Goal: Task Accomplishment & Management: Manage account settings

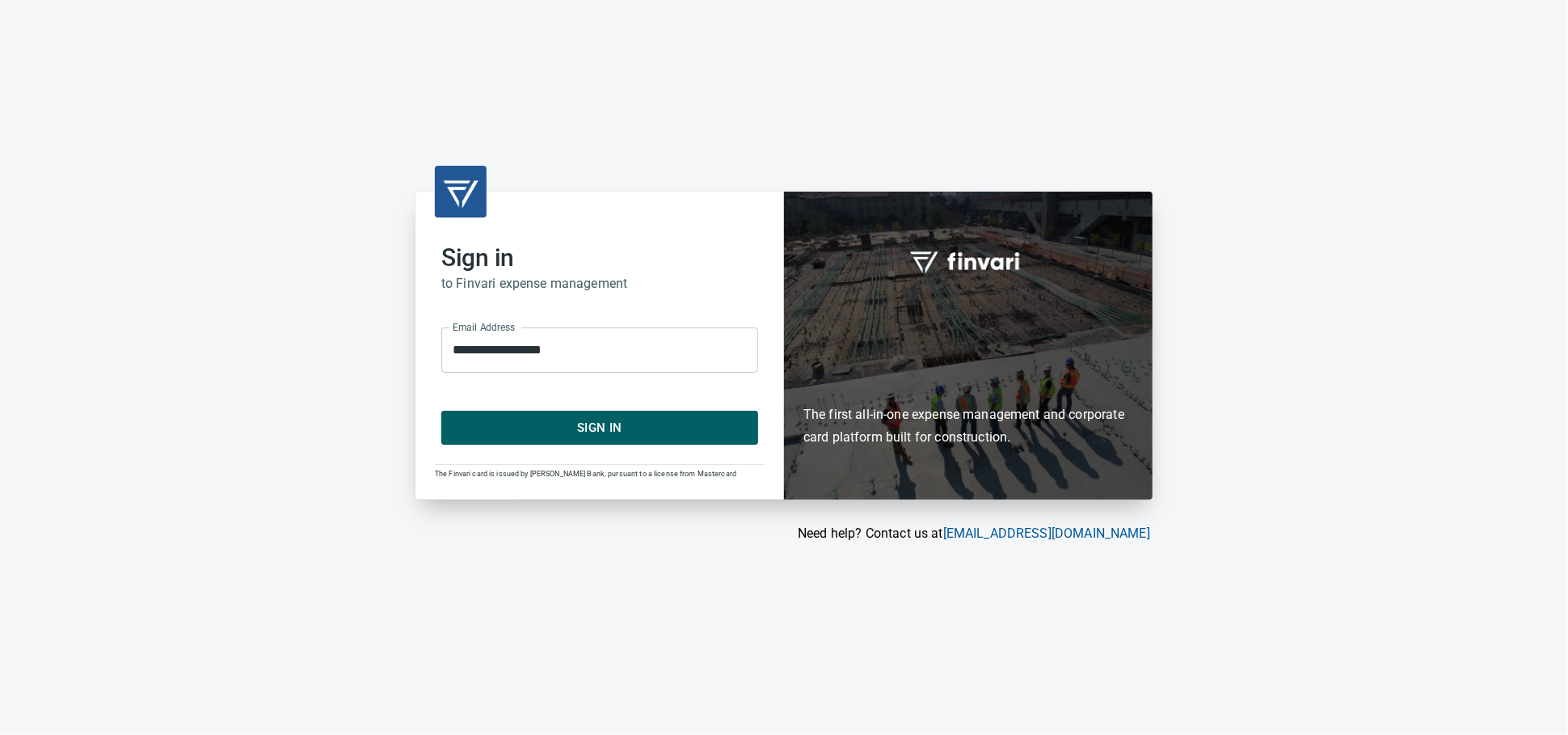
click at [577, 418] on span "Sign In" at bounding box center [600, 428] width 282 height 21
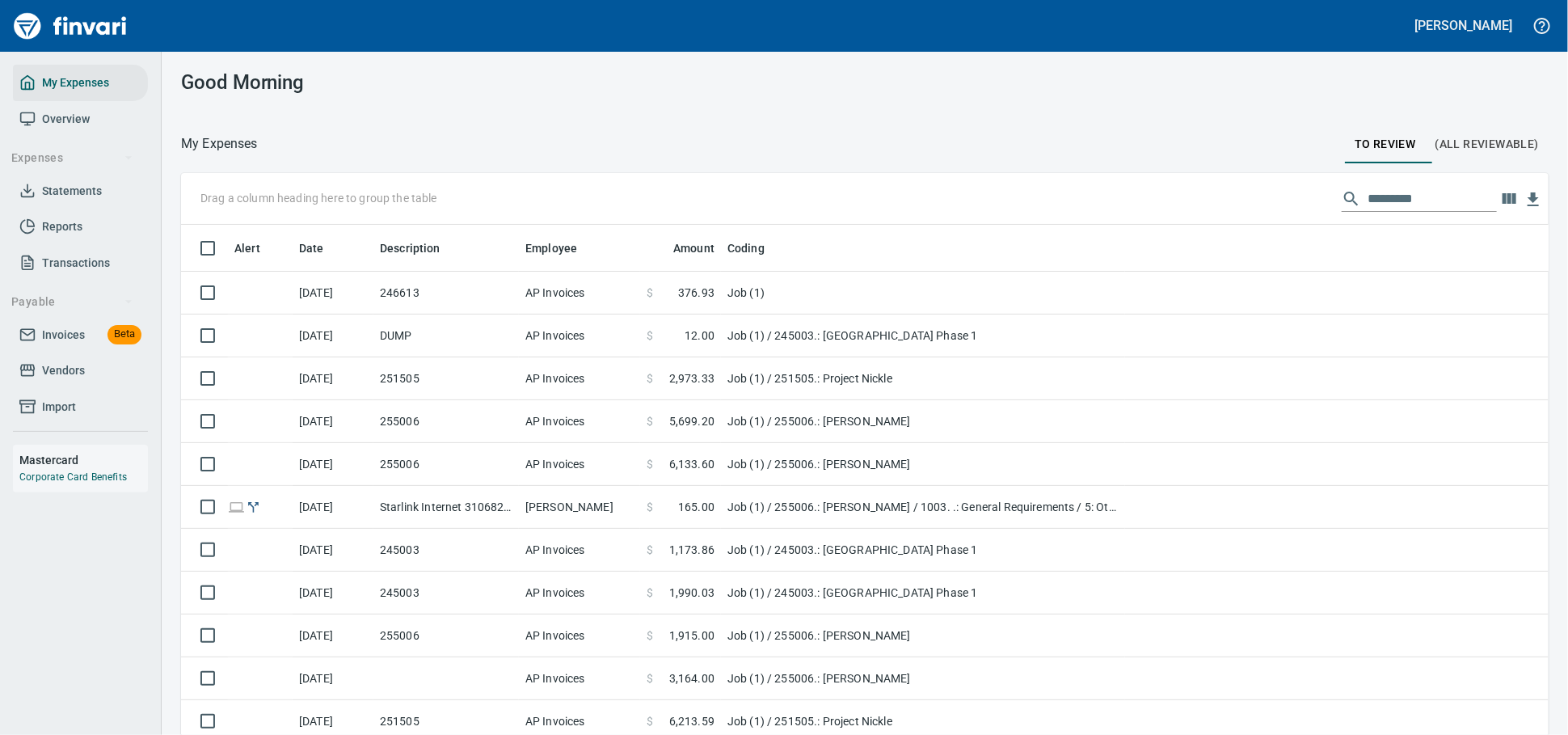
scroll to position [2, 2]
click at [62, 345] on span "Invoices" at bounding box center [62, 335] width 42 height 20
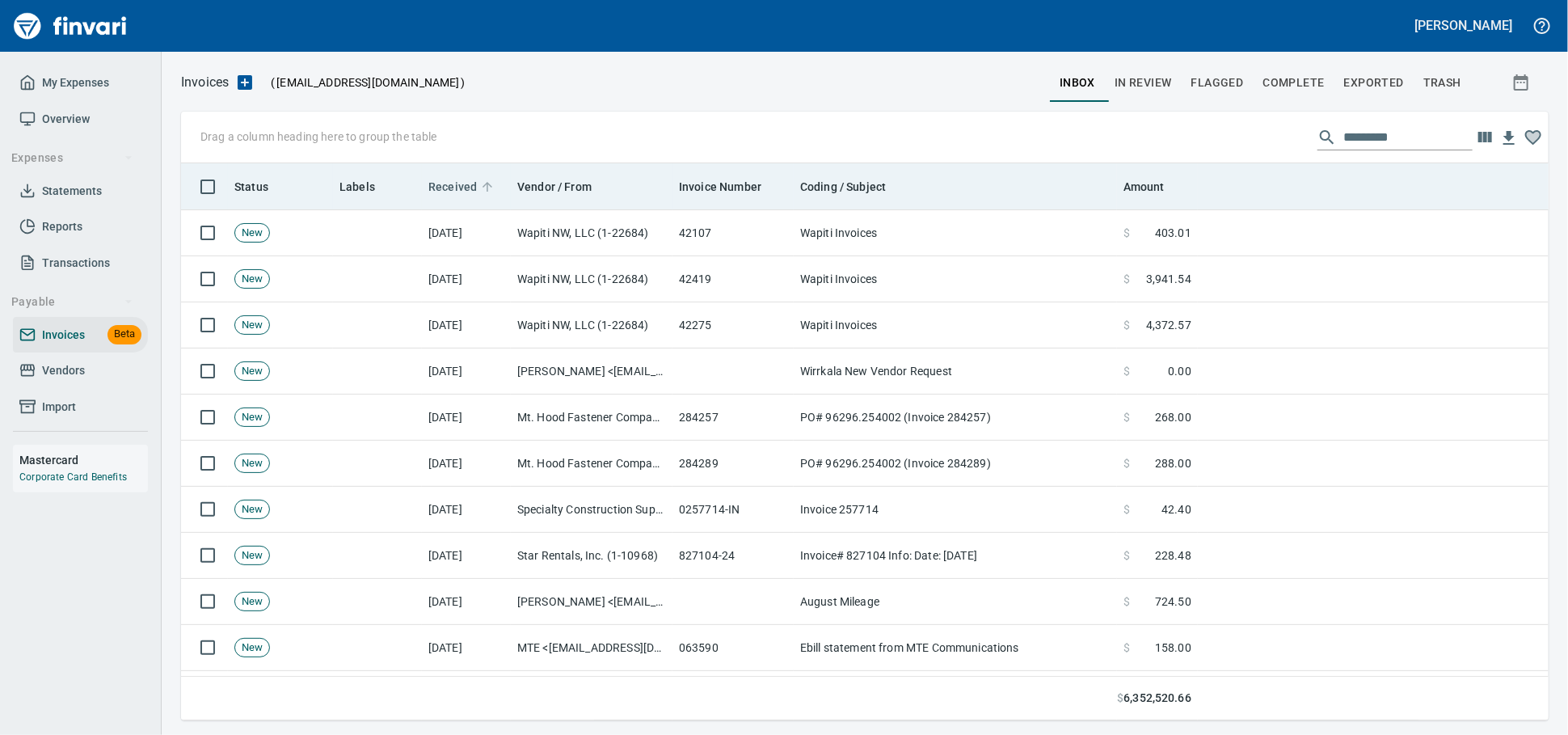
scroll to position [542, 1339]
drag, startPoint x: 364, startPoint y: 190, endPoint x: 354, endPoint y: 178, distance: 15.6
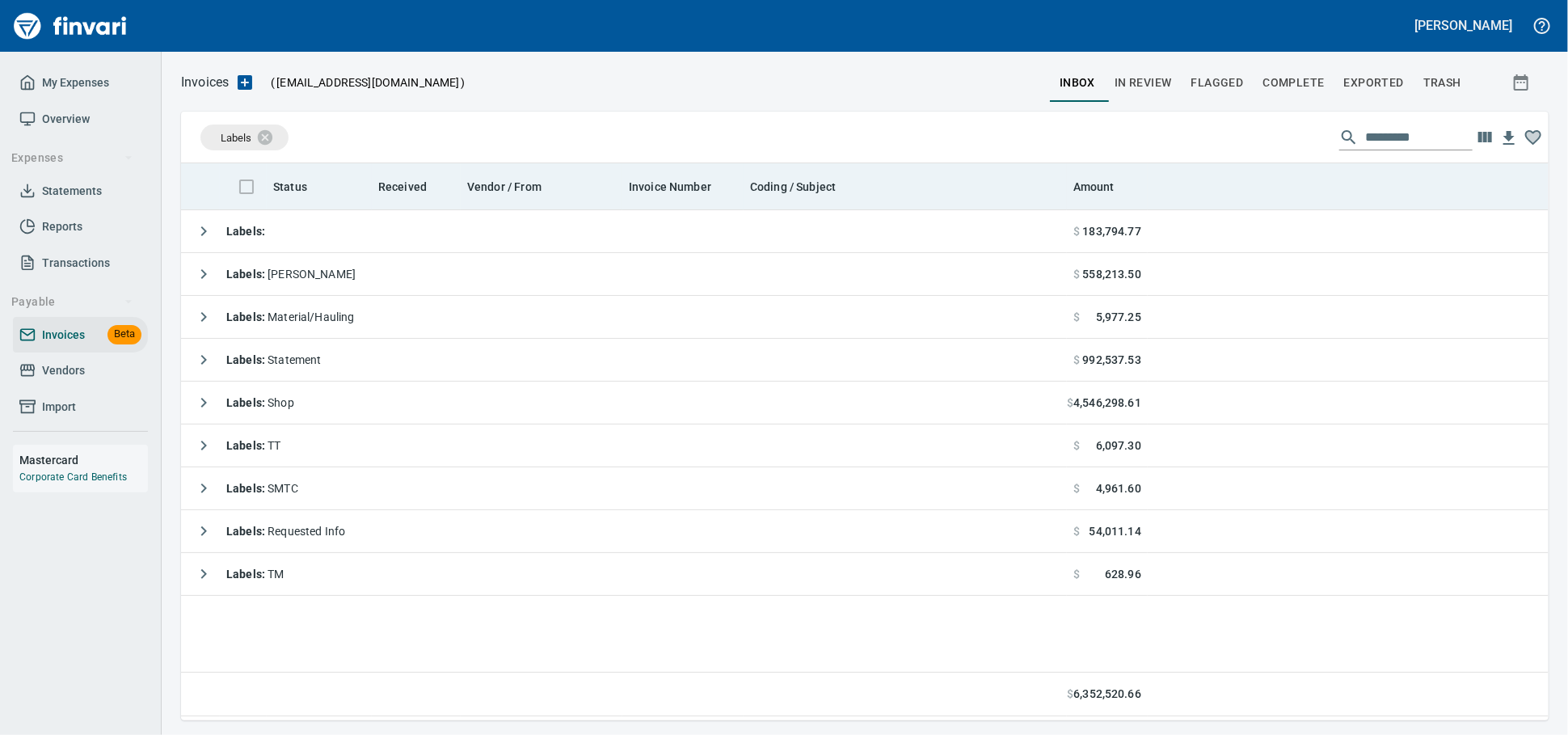
scroll to position [542, 1353]
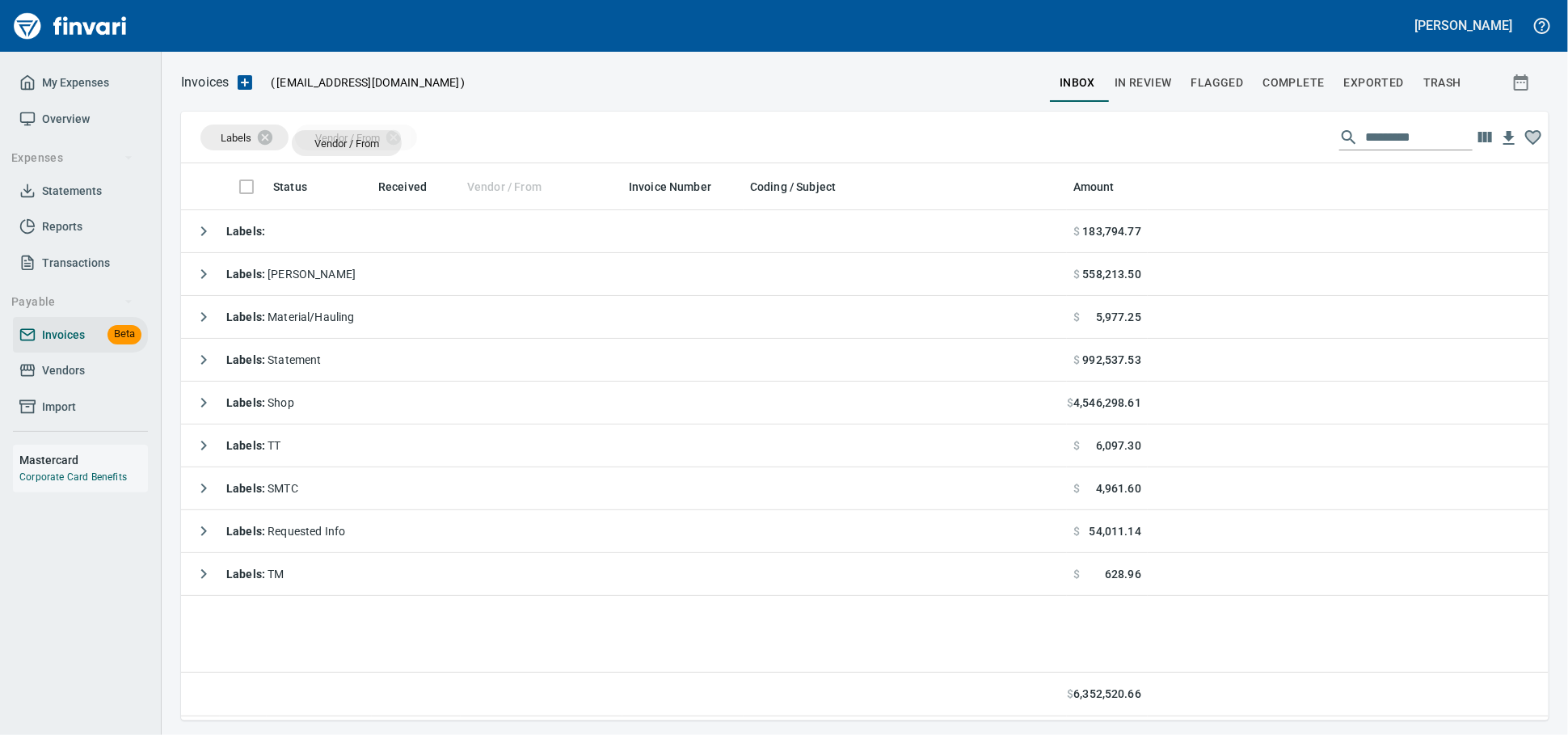
drag, startPoint x: 496, startPoint y: 191, endPoint x: 347, endPoint y: 143, distance: 156.5
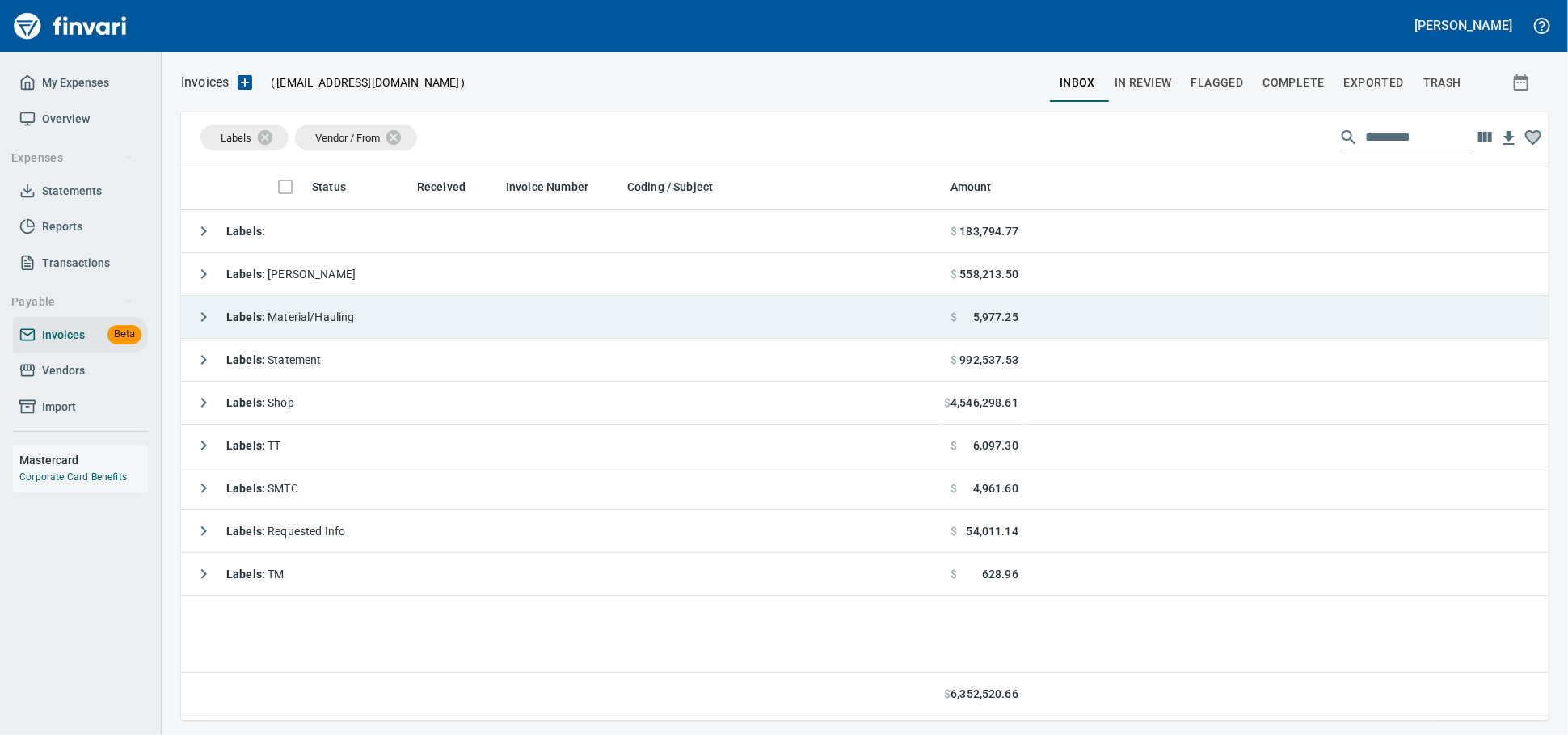
click at [342, 312] on span "Labels : Material/Hauling" at bounding box center [291, 318] width 128 height 13
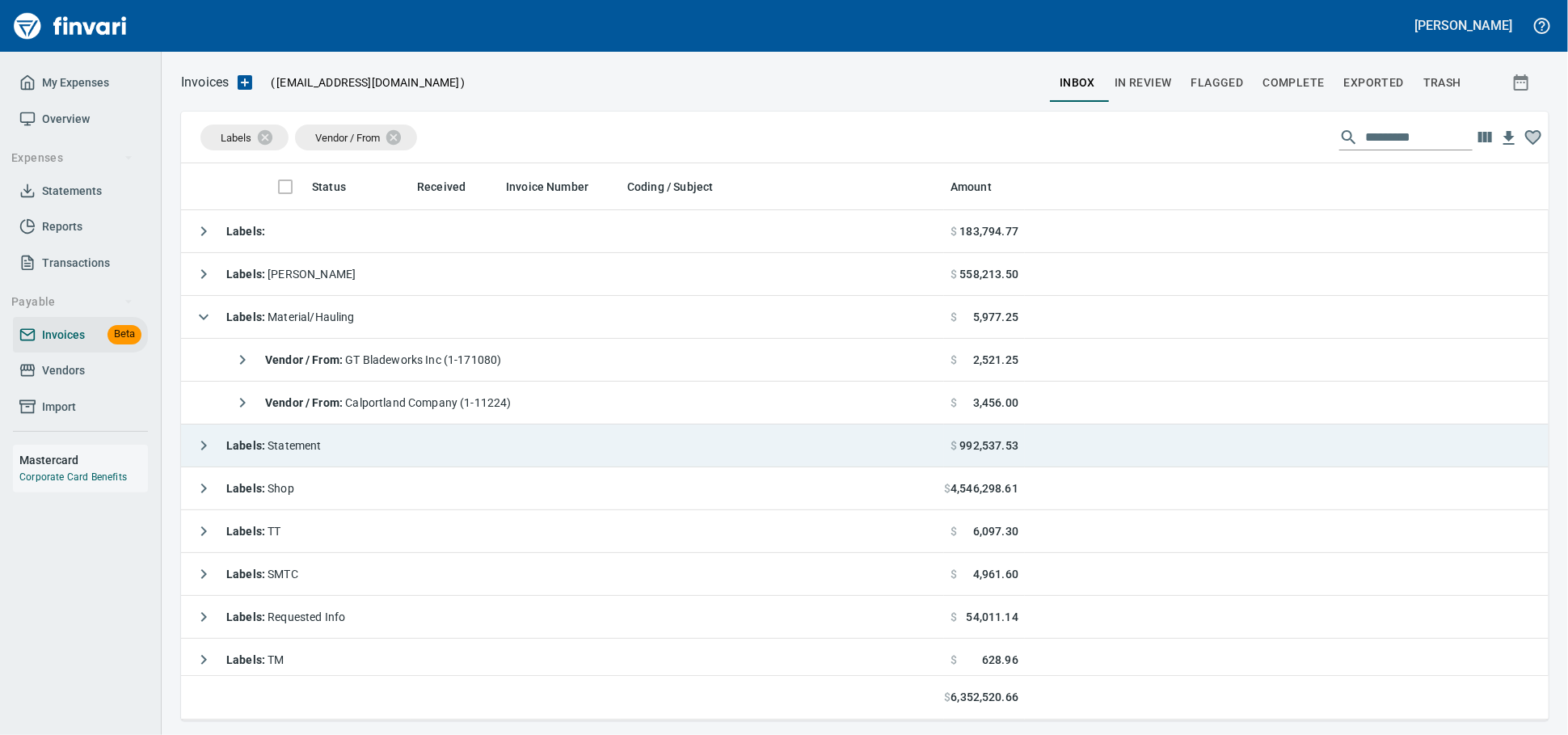
scroll to position [542, 1339]
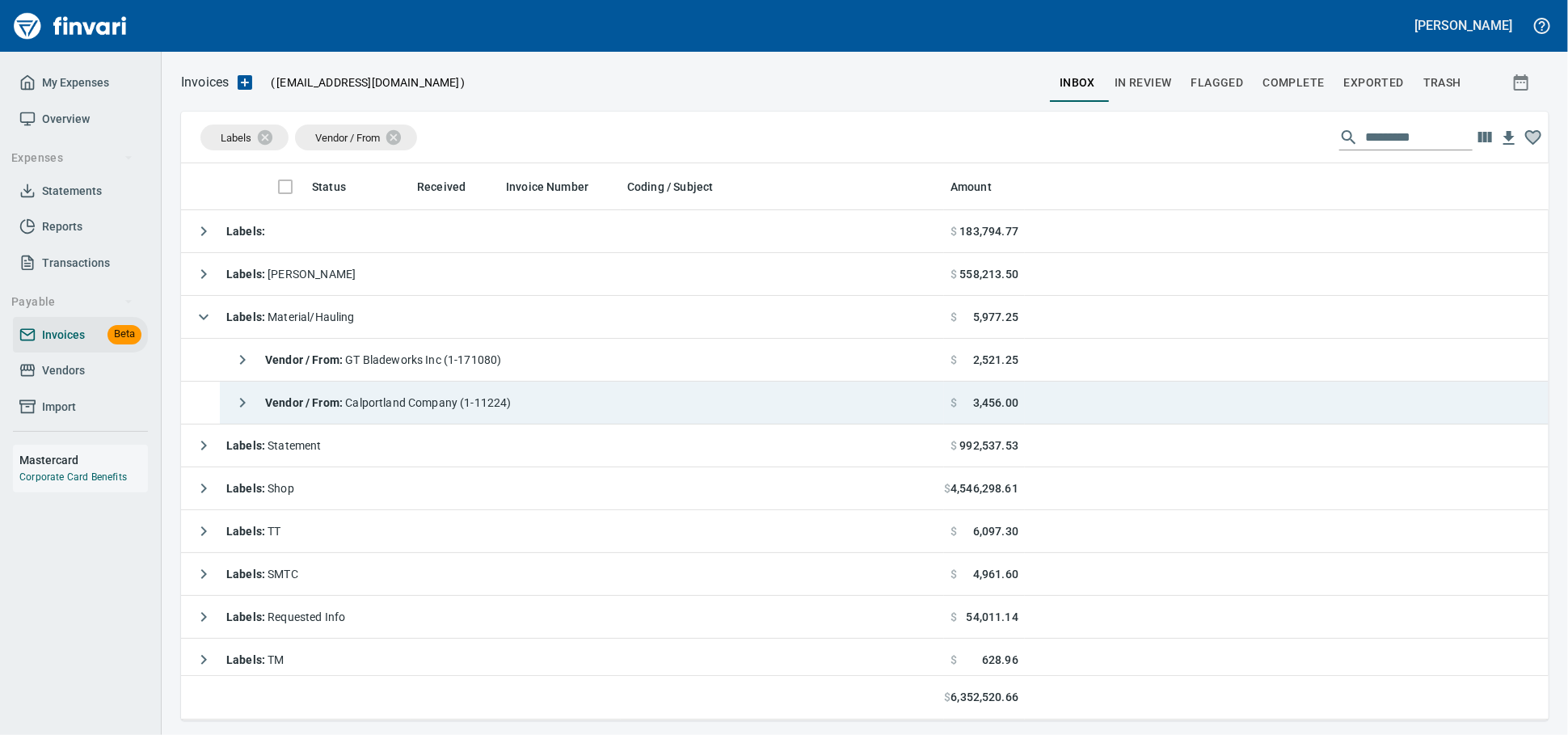
click at [491, 409] on span "Vendor / From : Calportland Company (1-11224)" at bounding box center [388, 402] width 247 height 13
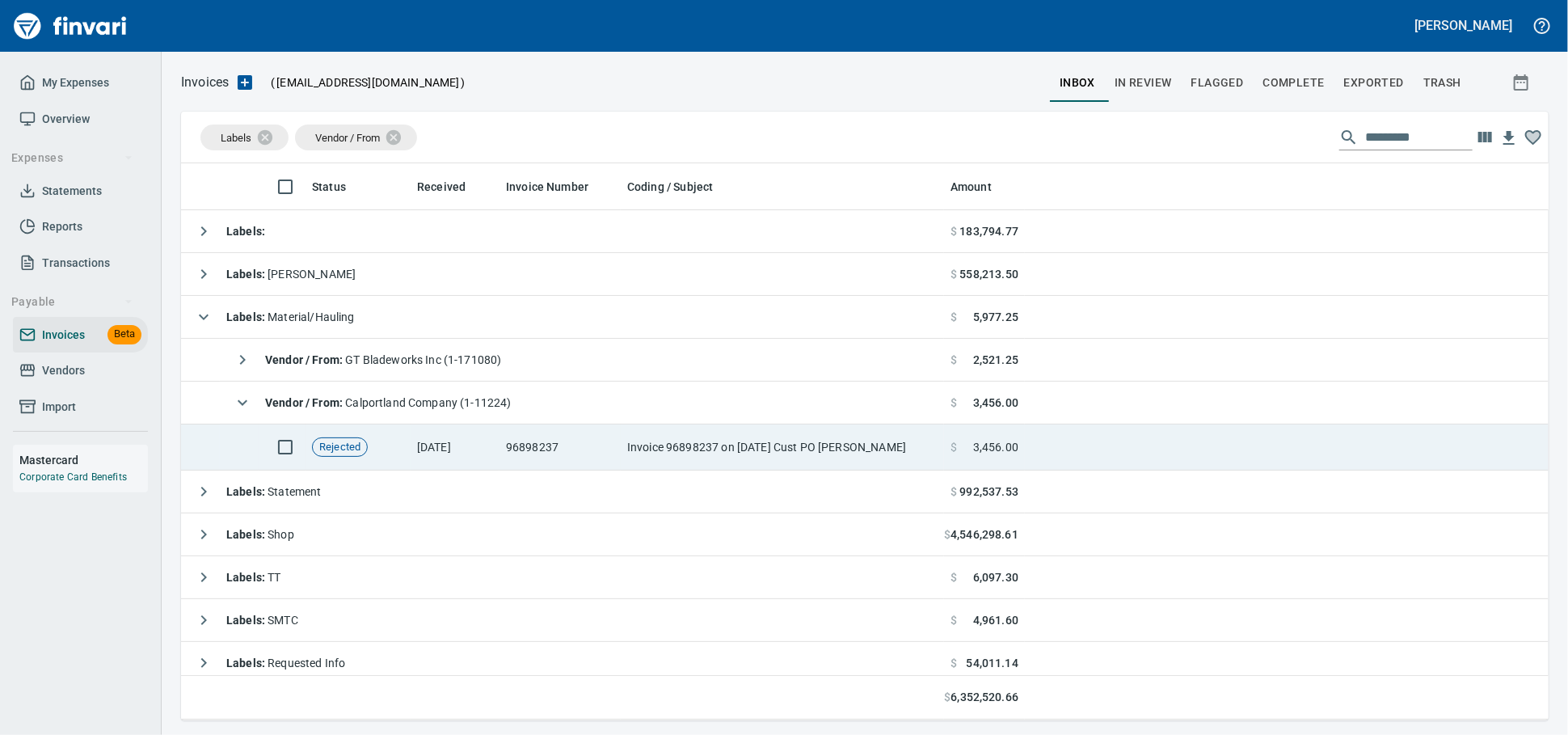
click at [682, 453] on td "Invoice 96898237 on [DATE] Cust PO [PERSON_NAME]" at bounding box center [782, 447] width 323 height 46
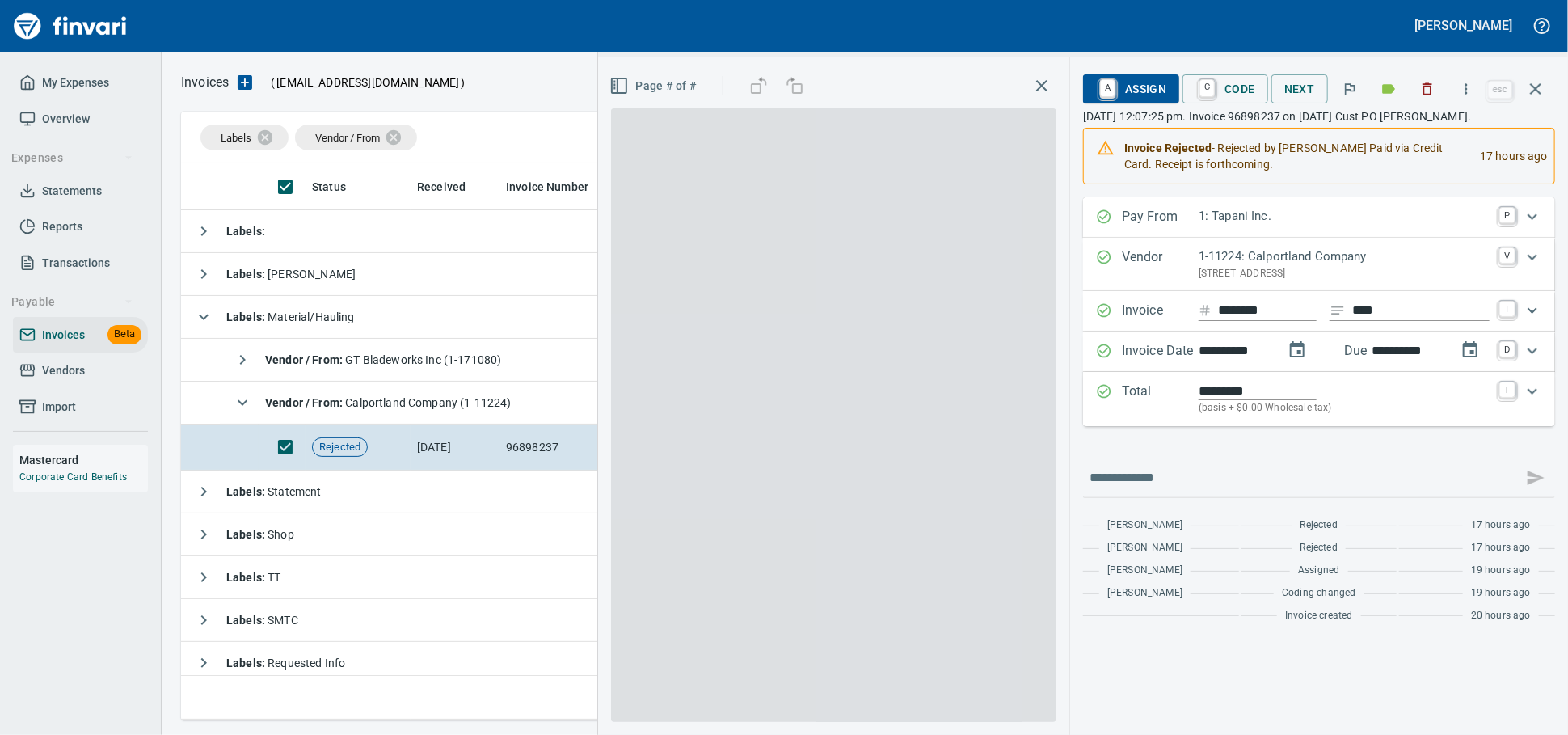
scroll to position [542, 1338]
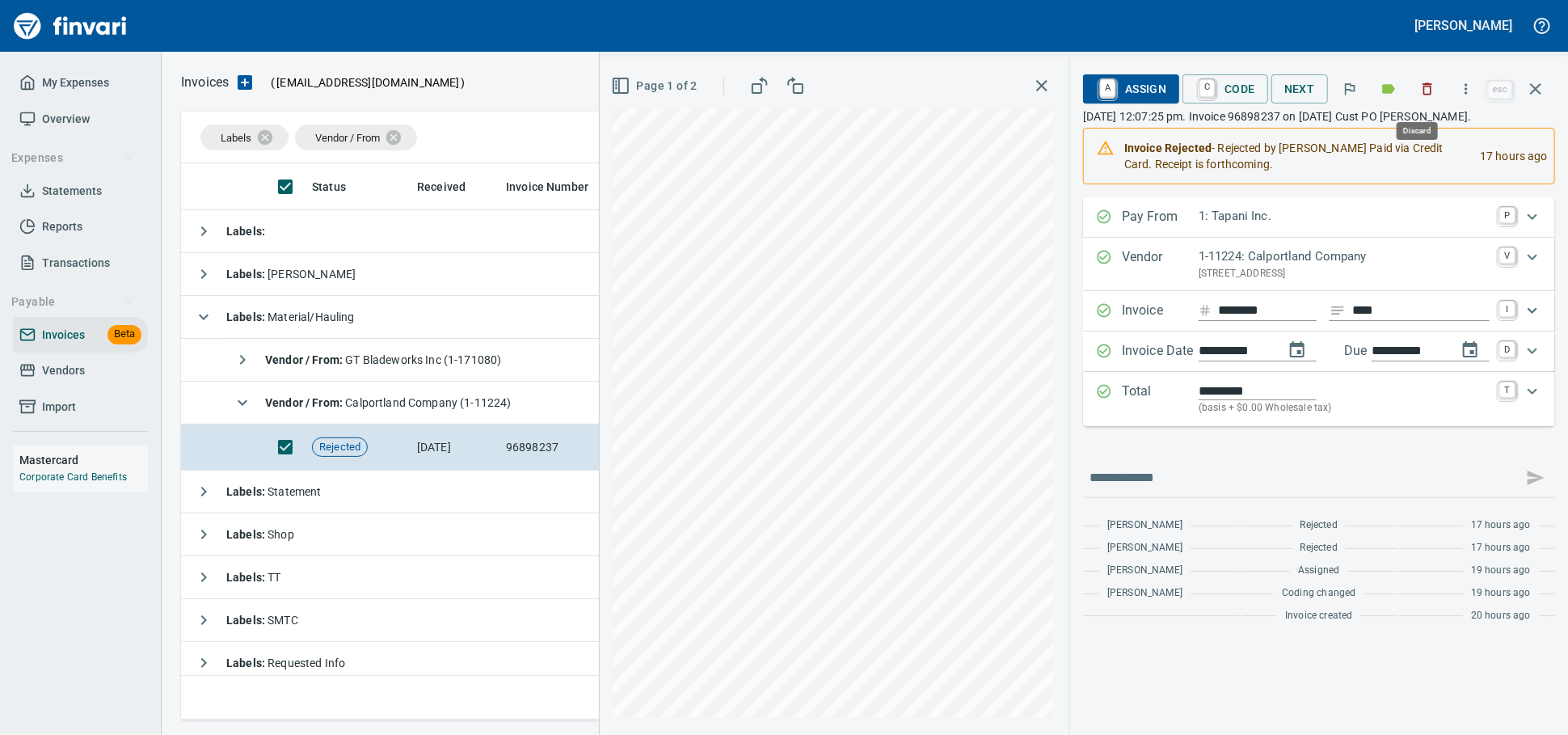
click at [1428, 86] on button "button" at bounding box center [1427, 88] width 36 height 36
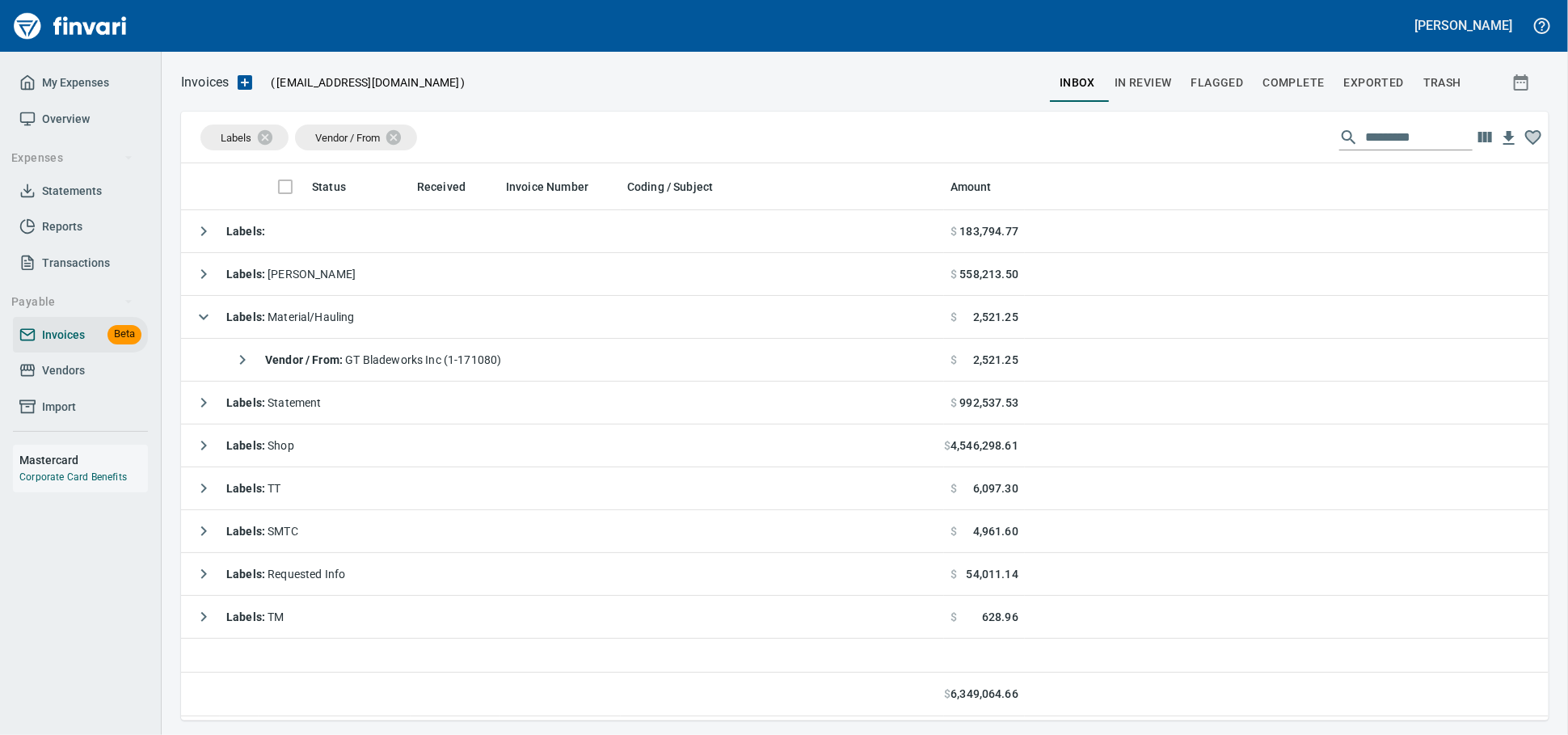
scroll to position [2, 2]
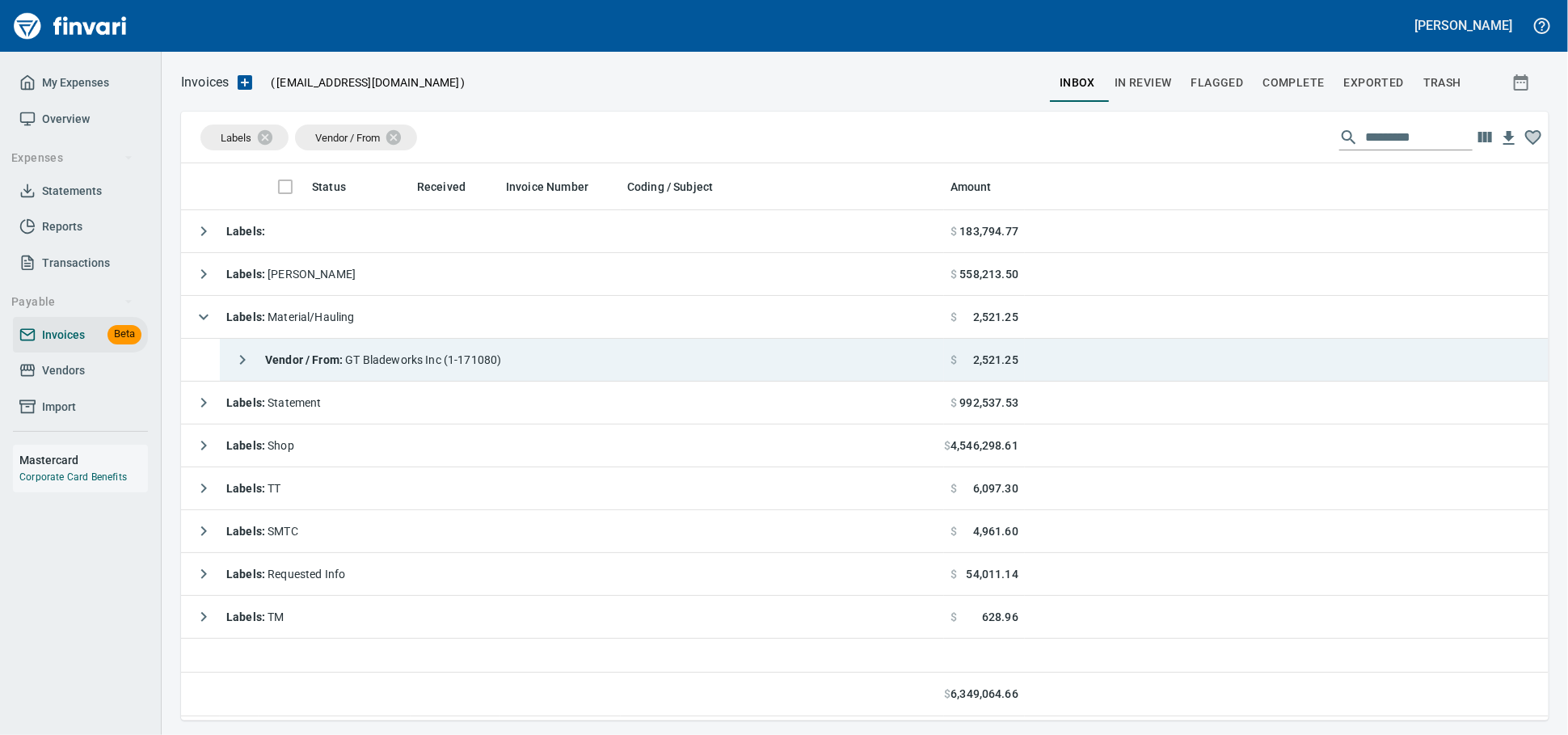
click at [402, 366] on span "Vendor / From : GT Bladeworks Inc (1-171080)" at bounding box center [382, 360] width 236 height 13
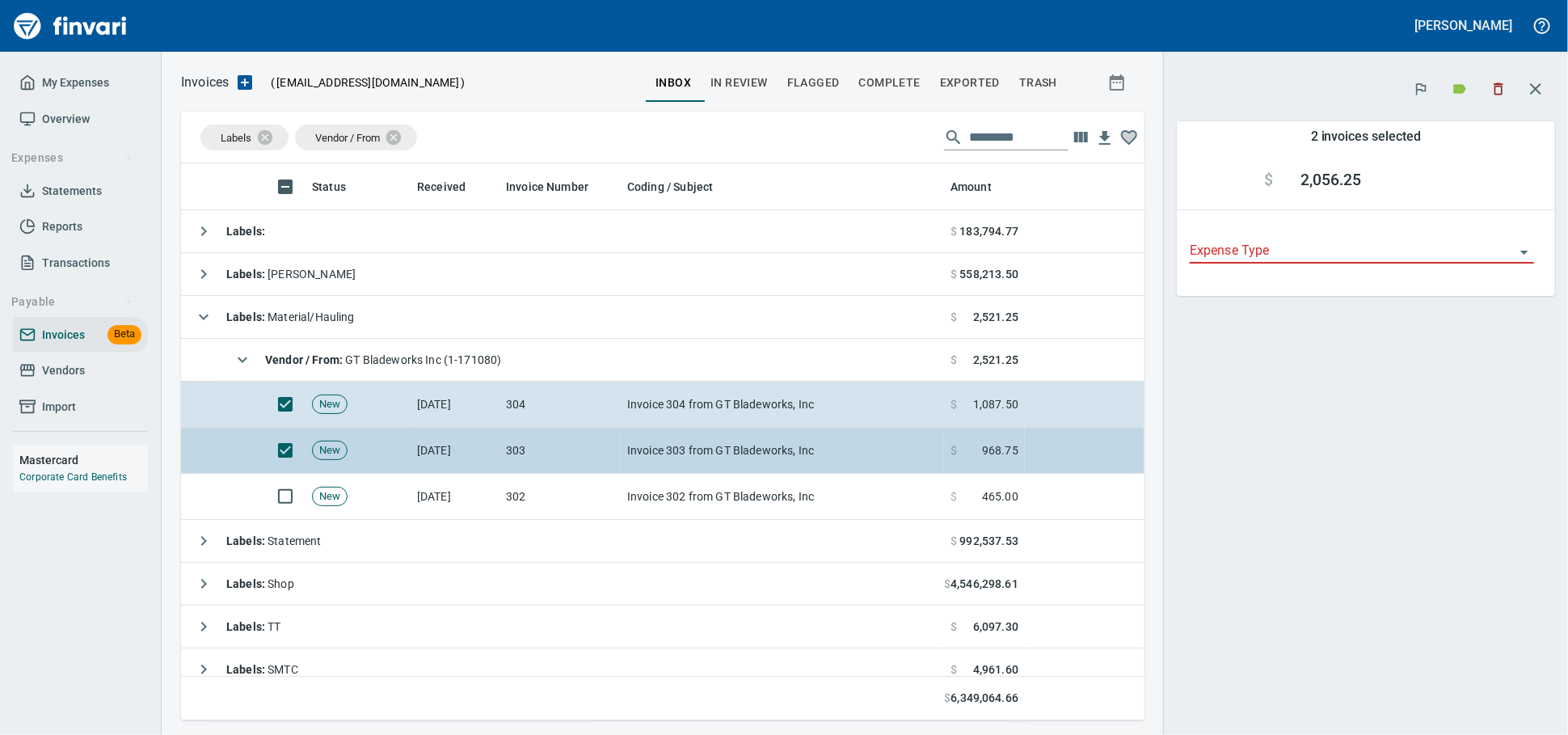
scroll to position [542, 935]
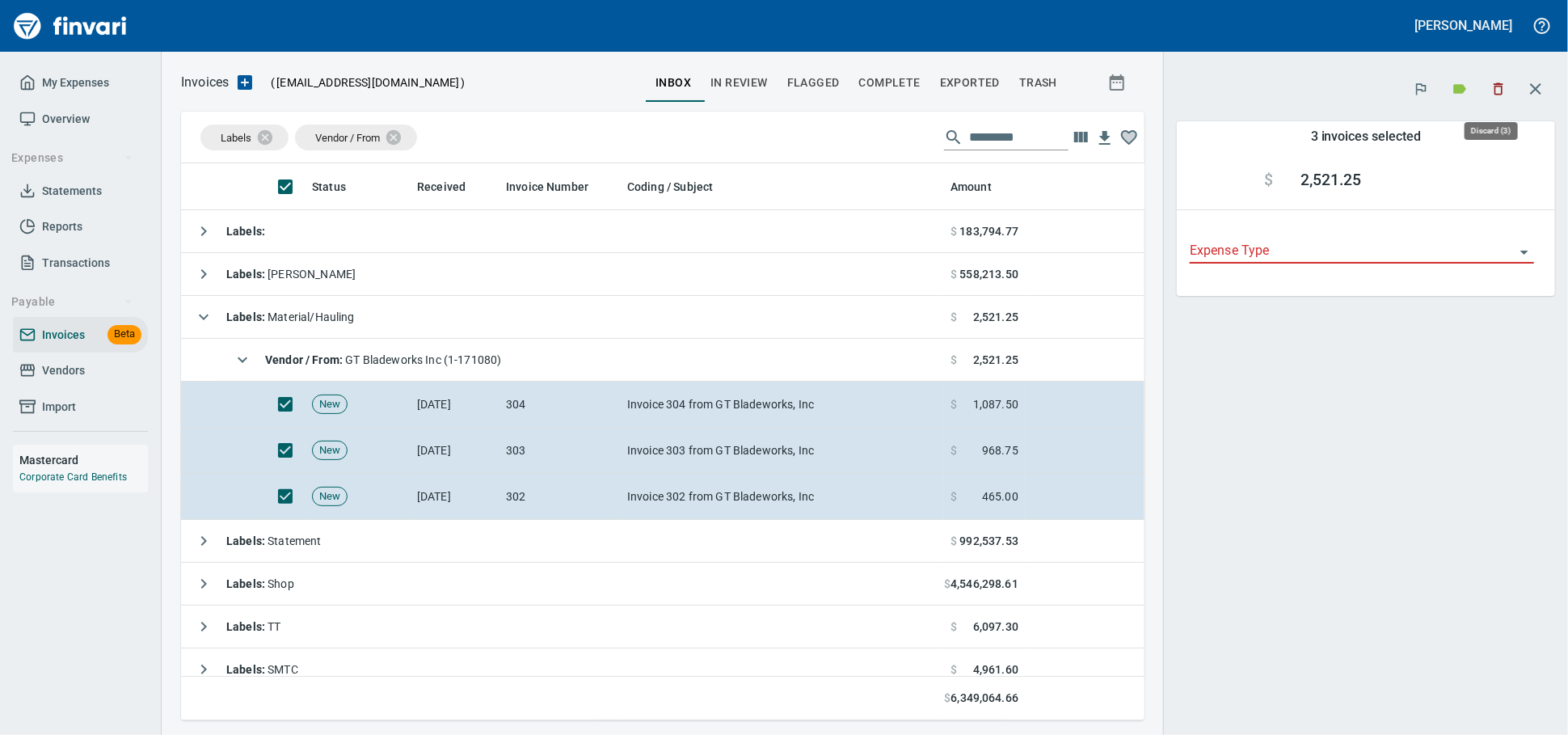
click at [1492, 92] on icon "button" at bounding box center [1498, 88] width 16 height 16
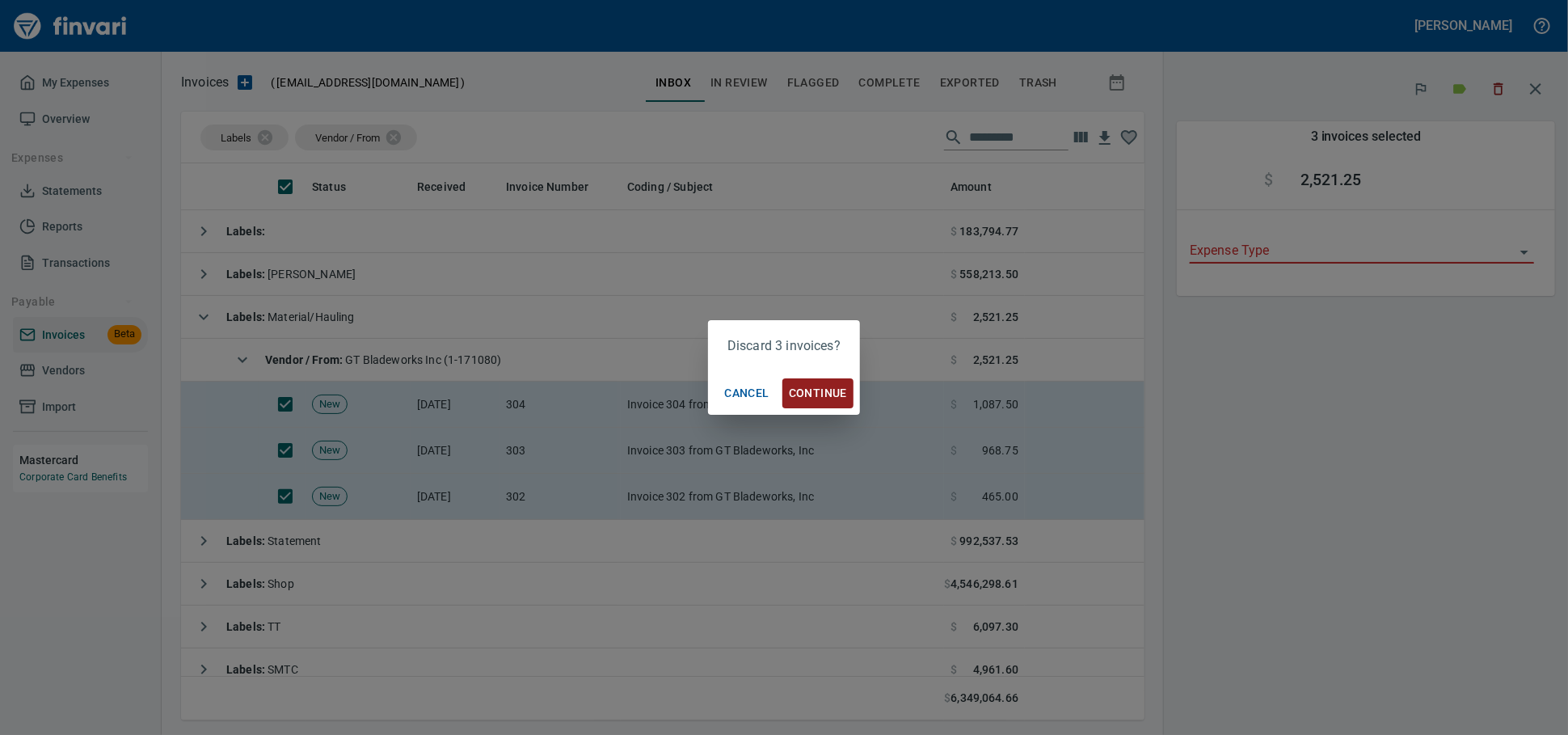
click at [816, 392] on span "Continue" at bounding box center [818, 393] width 58 height 20
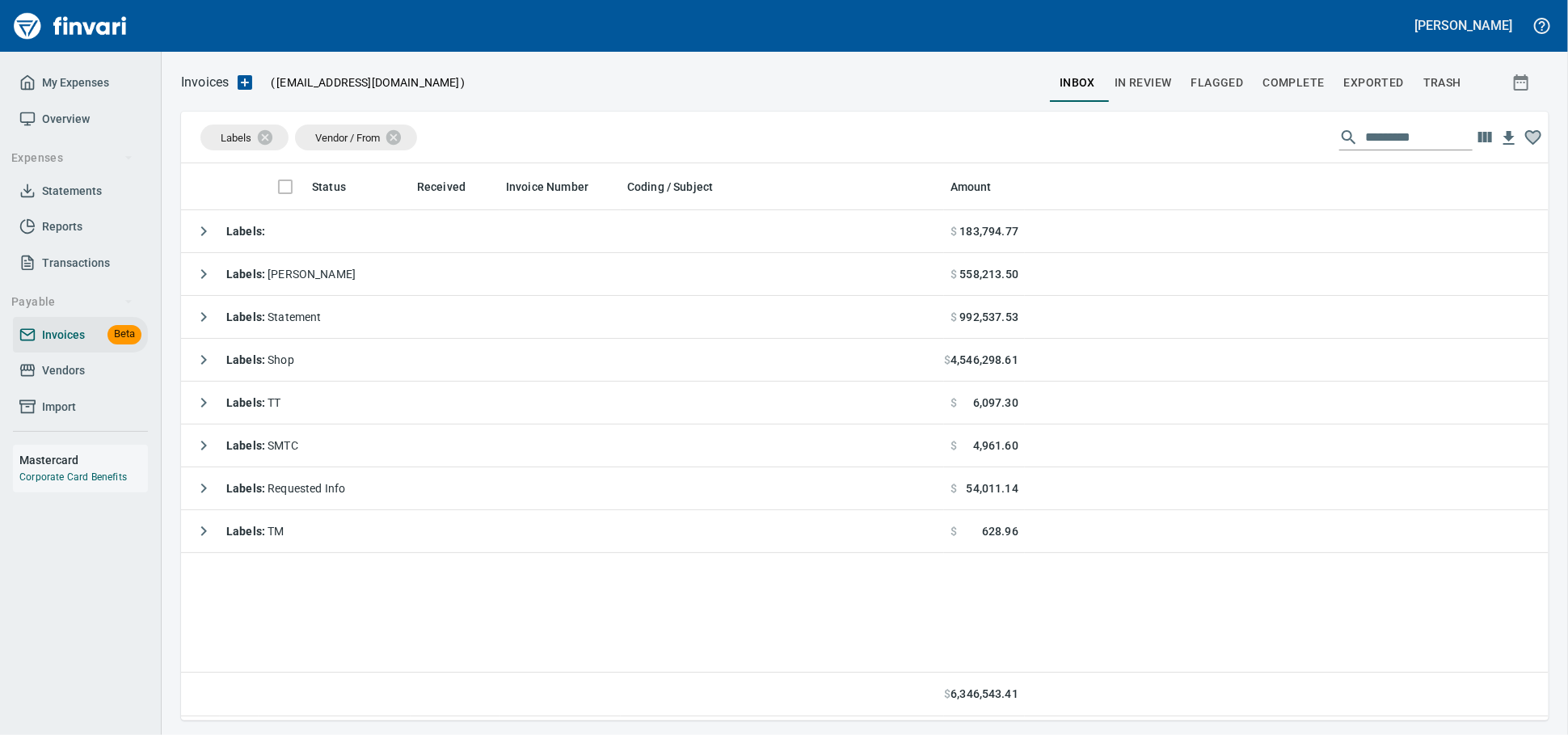
scroll to position [542, 1353]
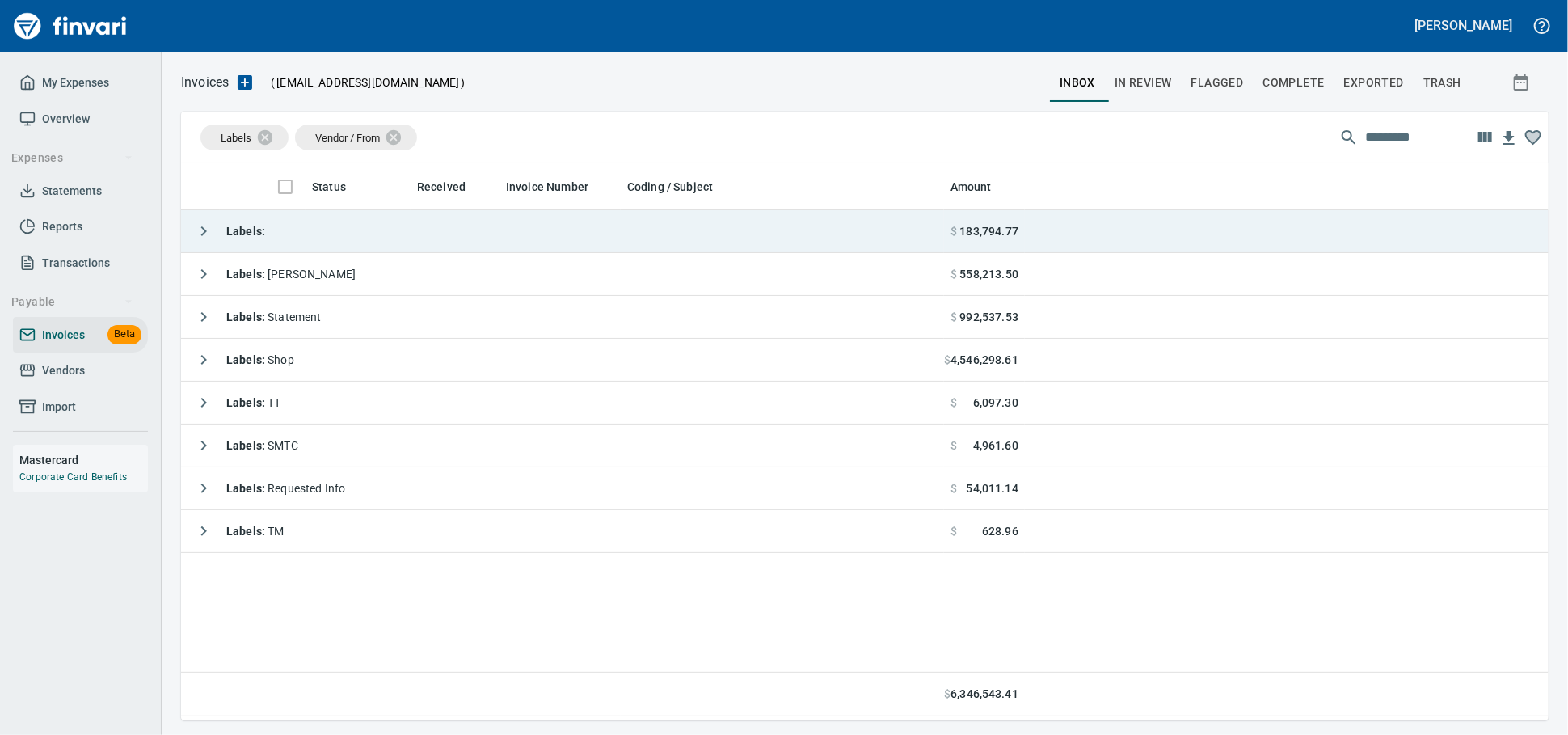
click at [367, 229] on td "Labels :" at bounding box center [562, 231] width 763 height 42
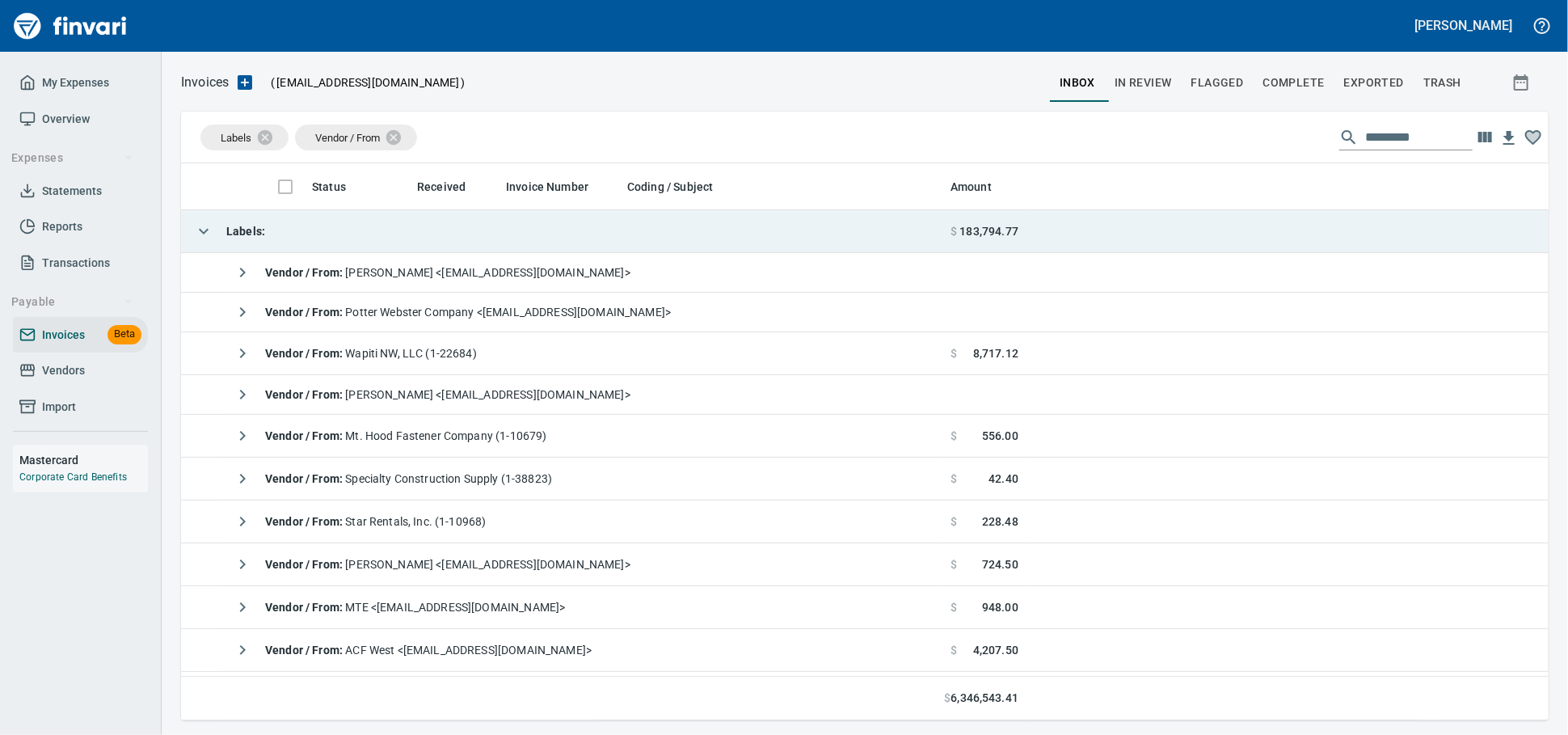
scroll to position [542, 1339]
click at [367, 229] on td "Labels :" at bounding box center [562, 231] width 763 height 42
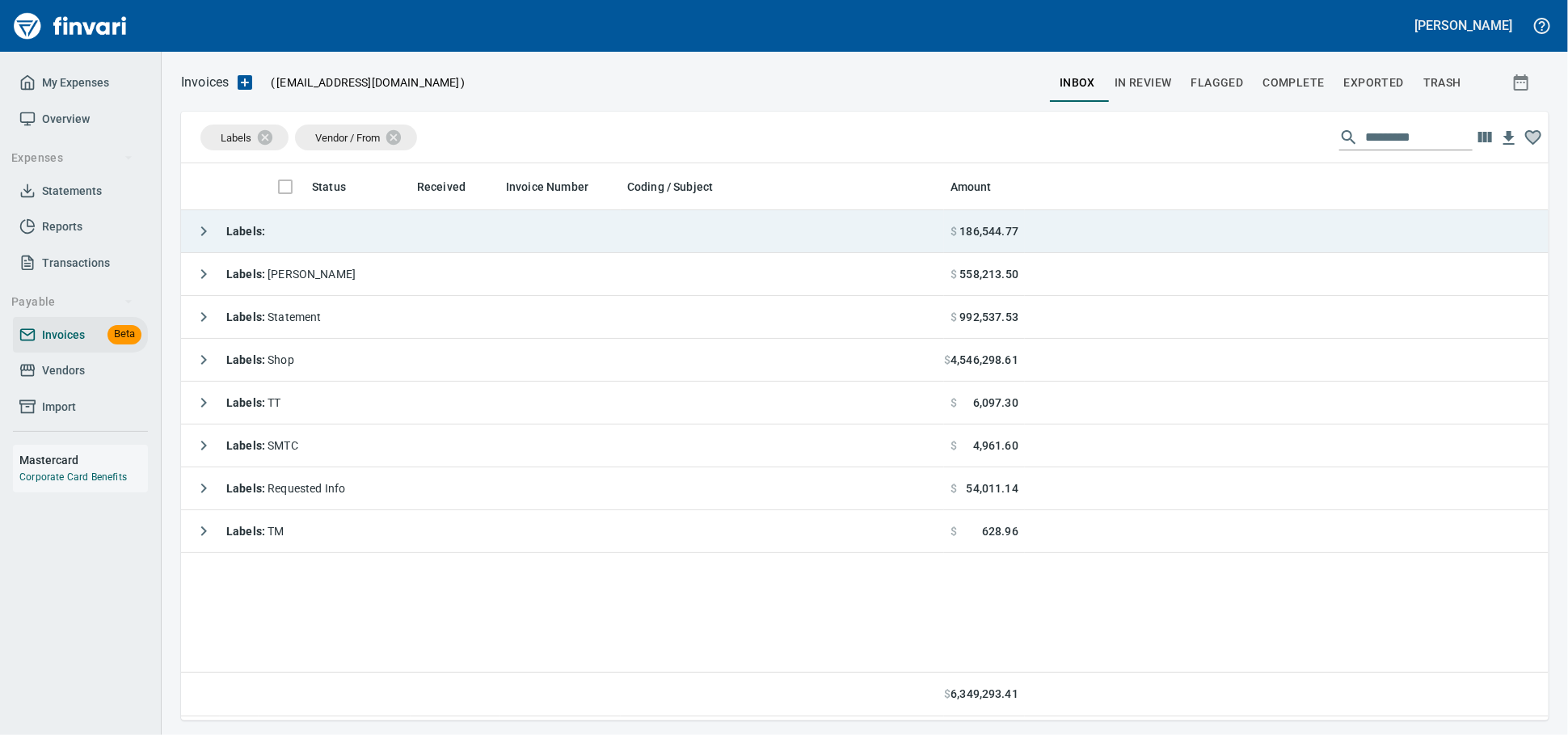
scroll to position [542, 1353]
